Goal: Task Accomplishment & Management: Manage account settings

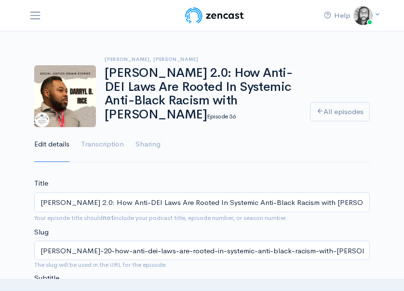
click at [189, 19] on img at bounding box center [214, 15] width 61 height 19
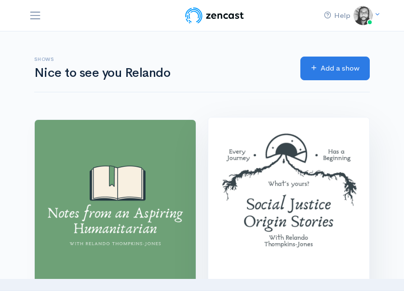
click at [253, 172] on img at bounding box center [288, 197] width 161 height 161
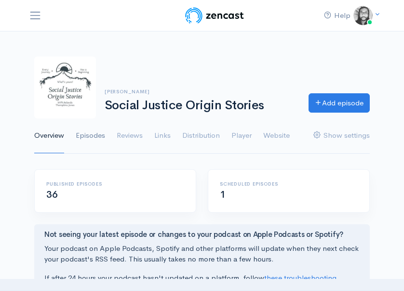
click at [88, 140] on link "Episodes" at bounding box center [90, 135] width 29 height 35
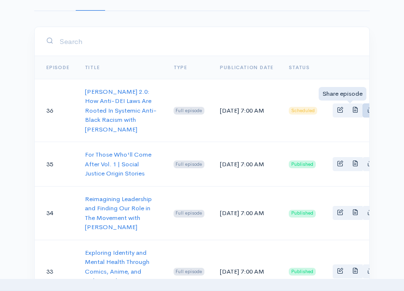
click at [367, 112] on icon "Basic example" at bounding box center [370, 109] width 6 height 6
type input "[URL][DOMAIN_NAME]"
type input "<iframe src='[URL][DOMAIN_NAME]' width='100%' height='190' frameborder='0' scro…"
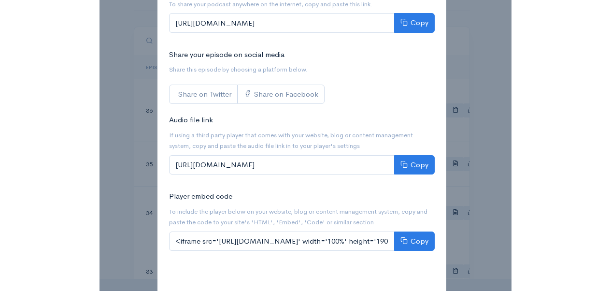
scroll to position [95, 0]
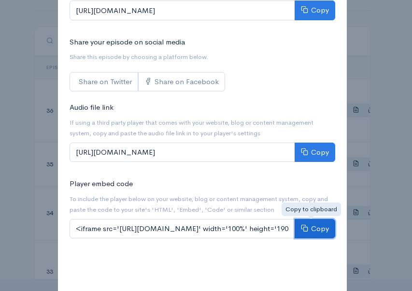
click at [305, 223] on button "Copy" at bounding box center [314, 229] width 41 height 20
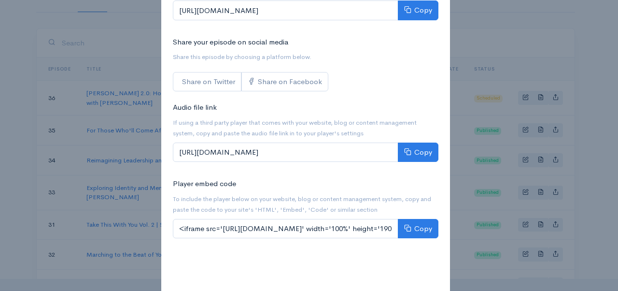
click at [404, 50] on div "Share [PERSON_NAME] 2.0: How Anti-DEI Laws Are Rooted In Systemic Anti-Black Ra…" at bounding box center [309, 145] width 618 height 291
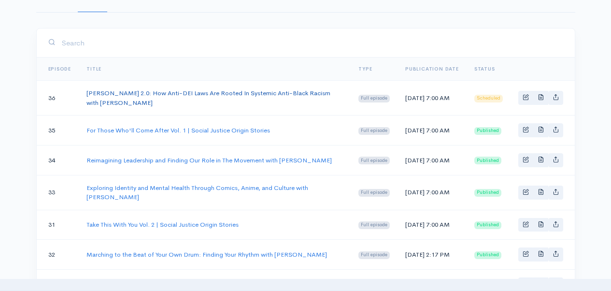
click at [279, 89] on link "[PERSON_NAME] 2.0: How Anti-DEI Laws Are Rooted In Systemic Anti-Black Racism w…" at bounding box center [208, 98] width 244 height 18
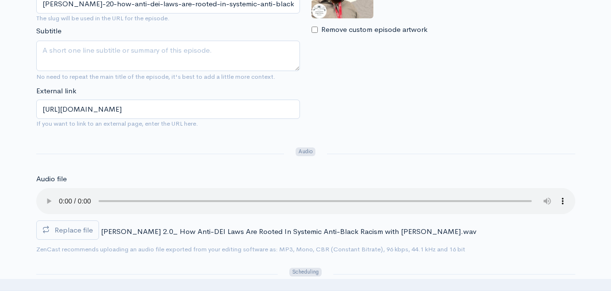
scroll to position [227, 0]
